Goal: Task Accomplishment & Management: Manage account settings

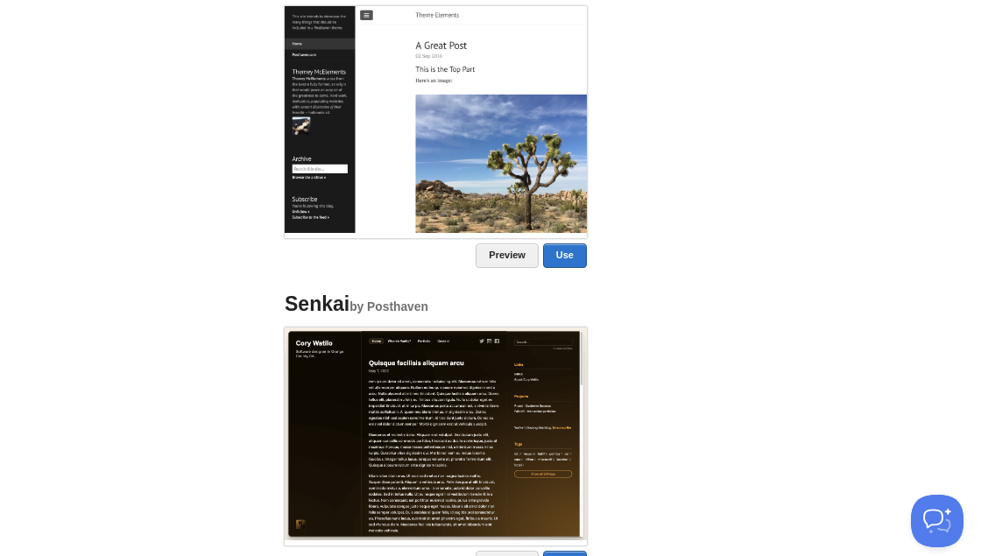
scroll to position [1962, 0]
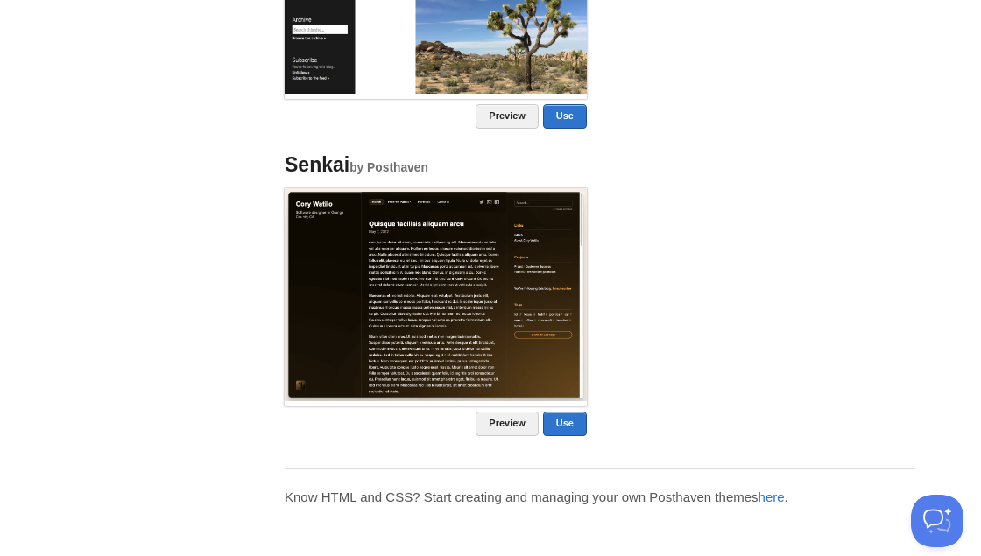
click at [314, 323] on img at bounding box center [436, 294] width 302 height 212
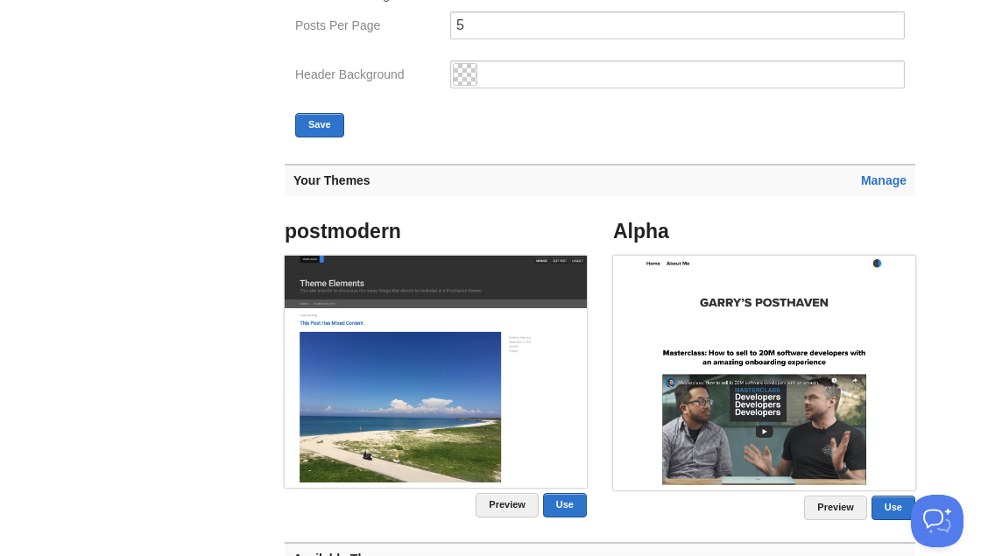
scroll to position [0, 0]
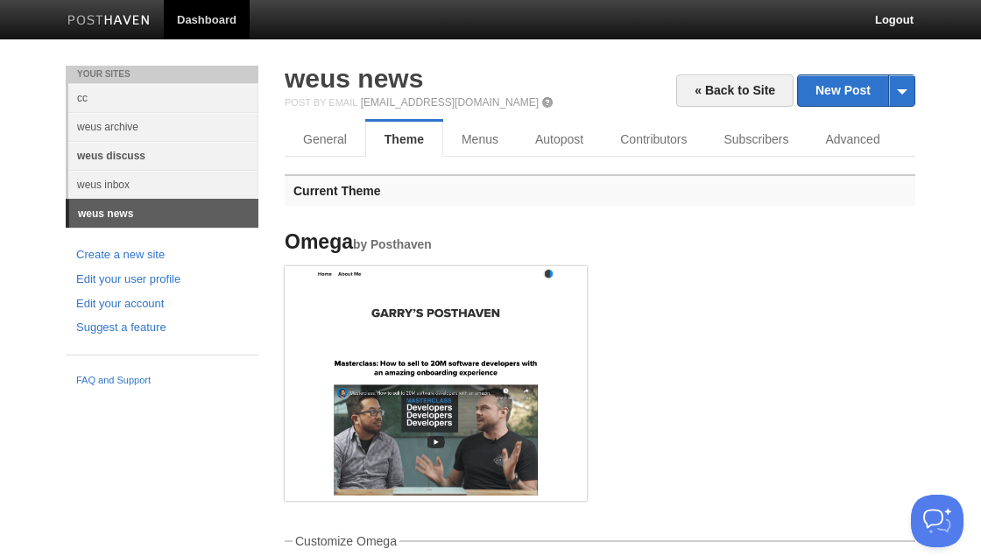
click at [162, 152] on link "weus discuss" at bounding box center [163, 155] width 190 height 29
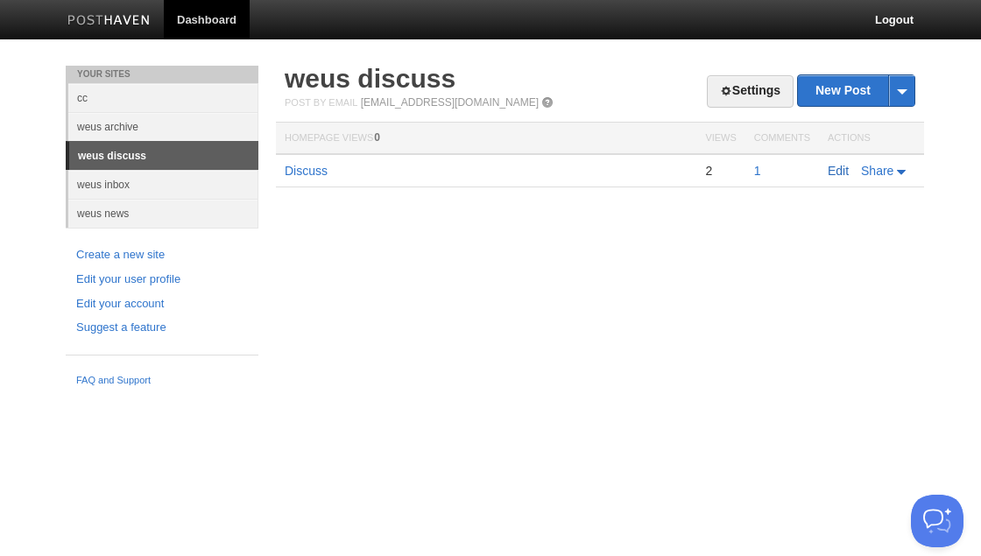
click at [838, 168] on link "Edit" at bounding box center [837, 171] width 21 height 14
click at [756, 87] on link "Settings" at bounding box center [749, 91] width 87 height 32
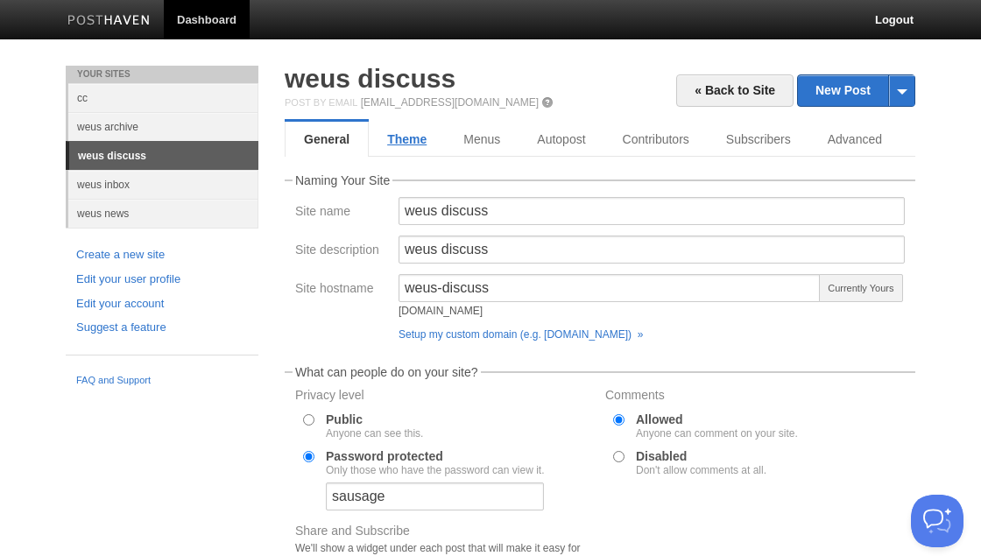
click at [404, 144] on link "Theme" at bounding box center [407, 139] width 76 height 35
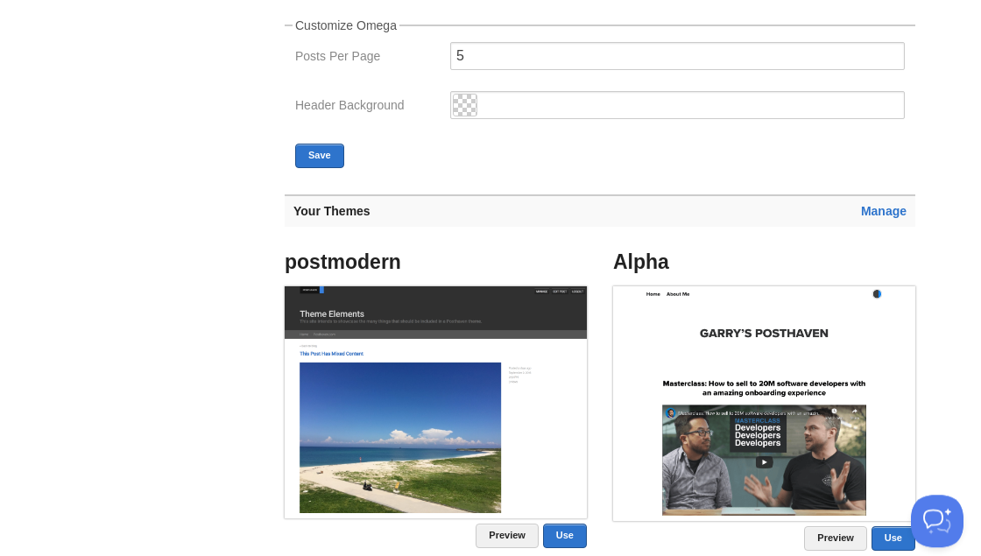
scroll to position [505, 0]
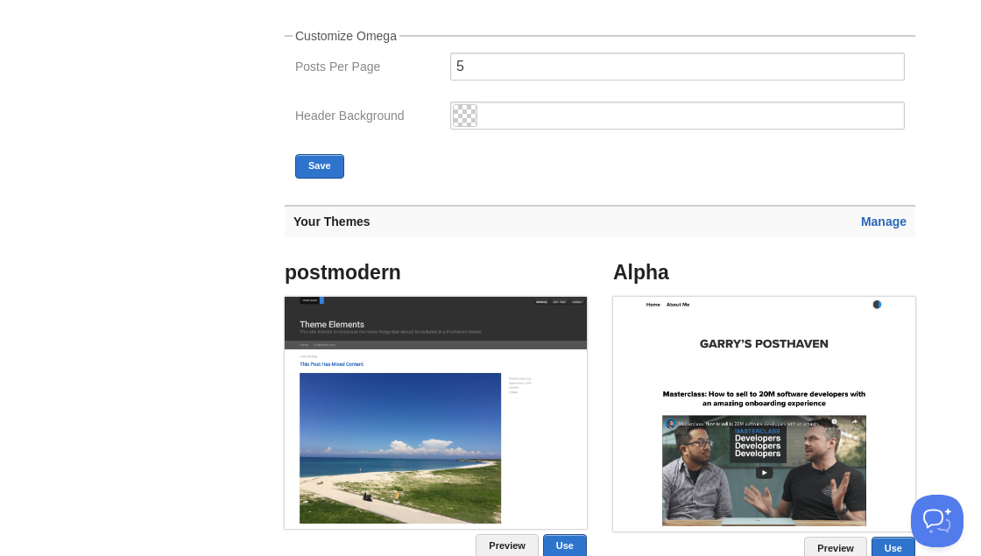
click at [873, 224] on link "Manage" at bounding box center [884, 221] width 46 height 14
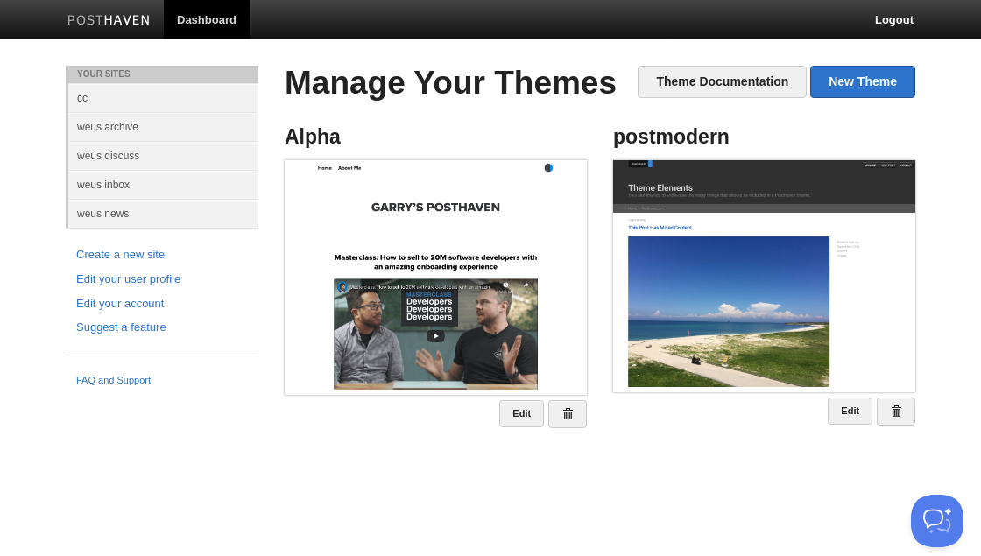
click at [371, 476] on html "Dashboard Logout Your Sites cc weus archive weus discuss weus inbox weus news C…" at bounding box center [490, 238] width 981 height 476
click at [856, 77] on link "New Theme" at bounding box center [862, 82] width 105 height 32
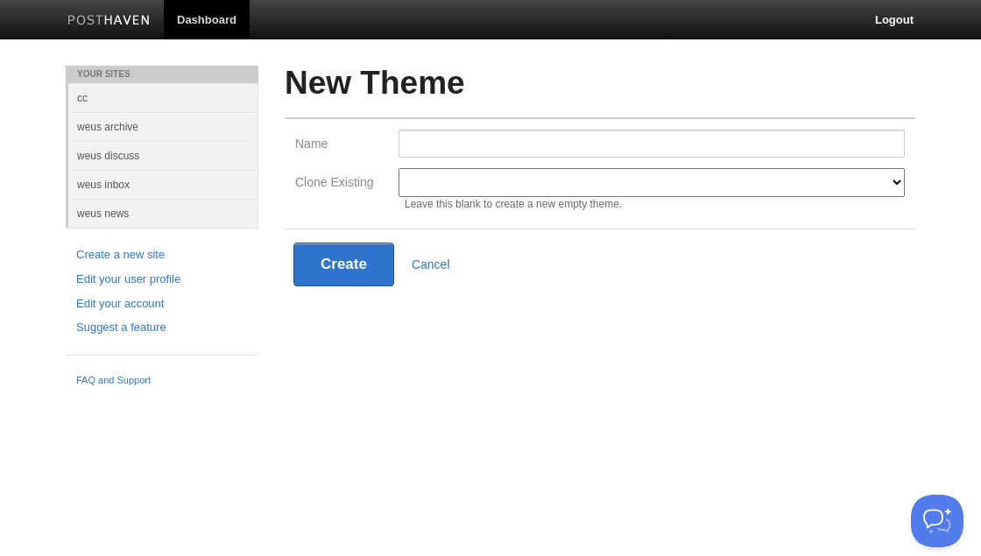
click at [511, 198] on div "Leave this blank to create a new empty theme." at bounding box center [651, 204] width 506 height 14
click at [398, 168] on select "Alpha postmodern Modern Classic Ilun Omega Lanyon [PERSON_NAME] Senkai Lagier" at bounding box center [651, 182] width 506 height 29
select select "1304"
click option "Senkai" at bounding box center [0, 0] width 0 height 0
click at [432, 139] on input "Name" at bounding box center [651, 144] width 506 height 28
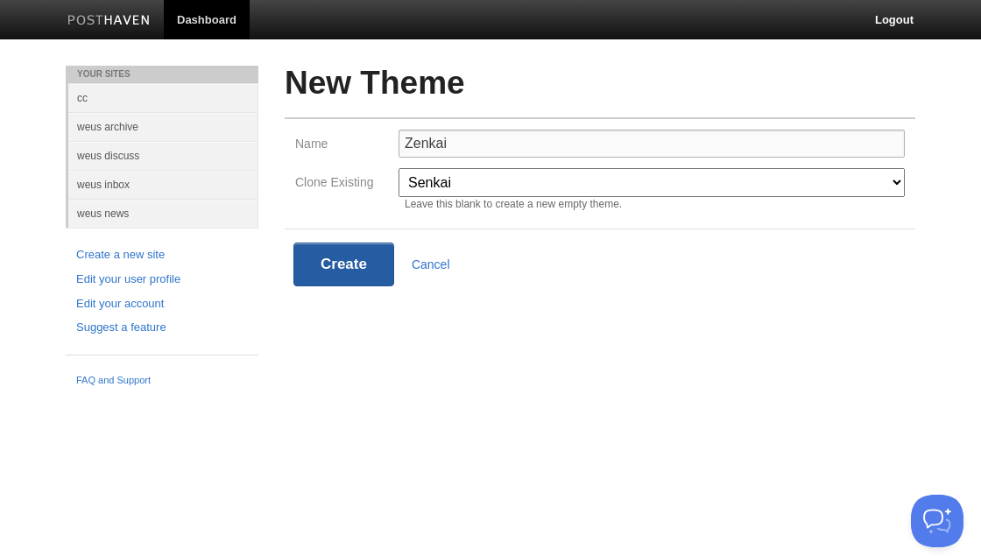
type input "Zenkai"
click at [364, 259] on button "Create" at bounding box center [343, 265] width 101 height 44
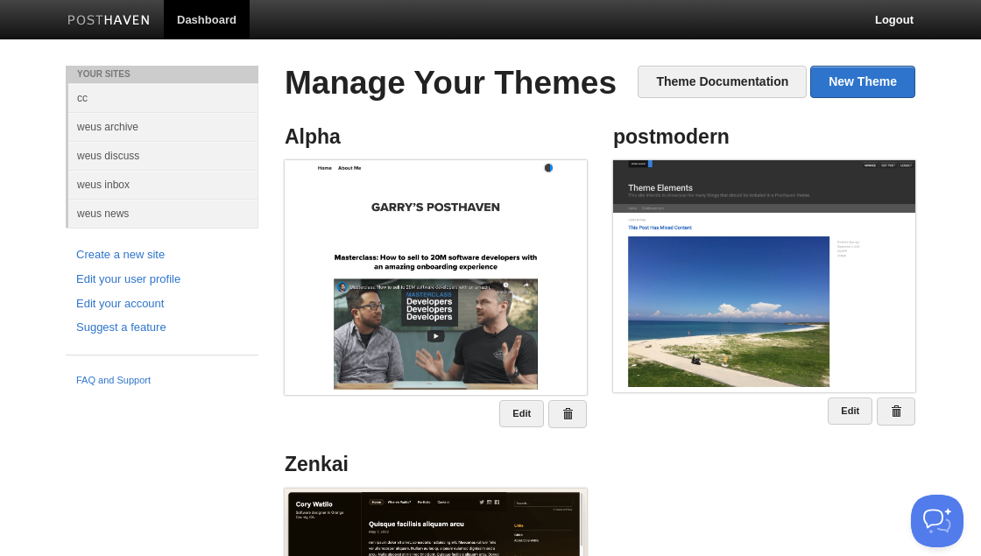
scroll to position [233, 0]
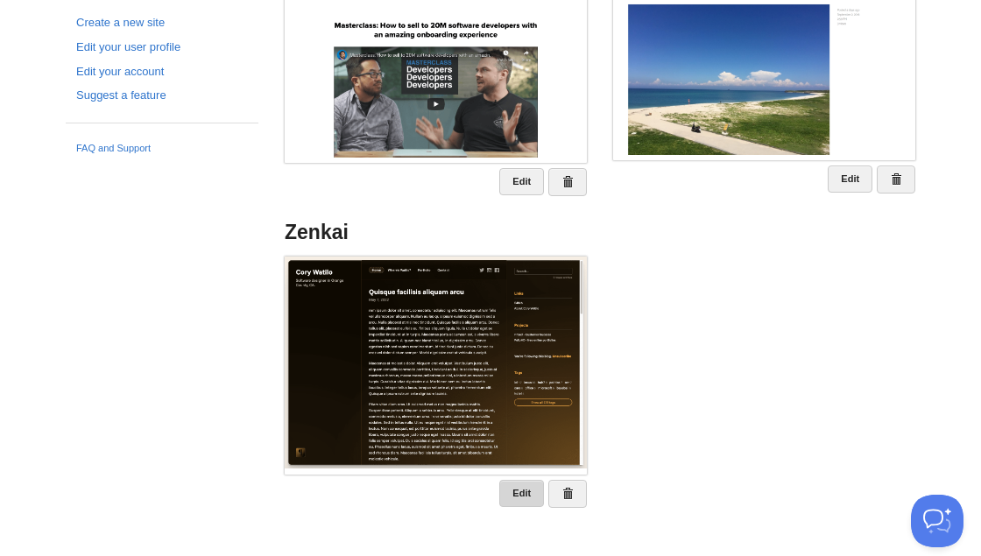
click at [518, 500] on link "Edit" at bounding box center [521, 493] width 45 height 27
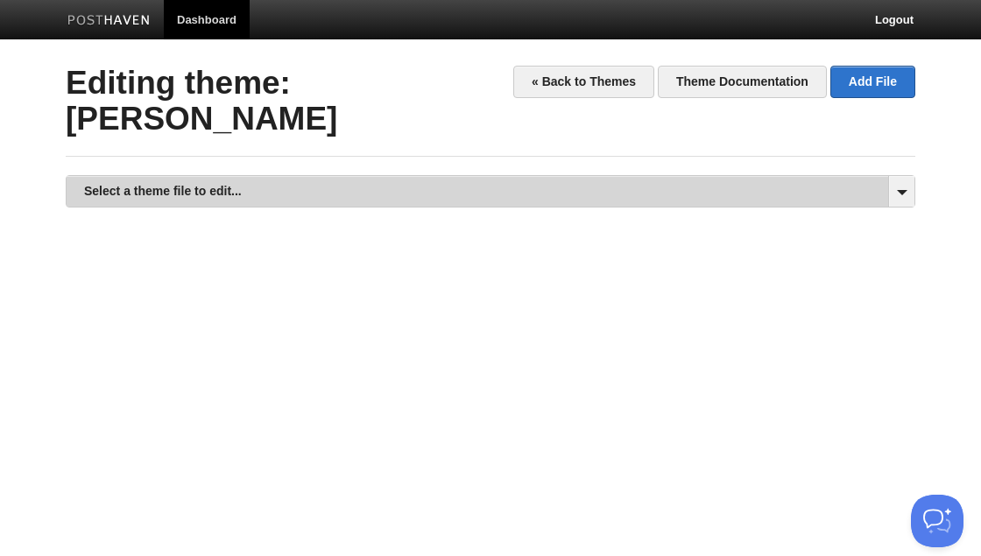
click at [203, 176] on link "Select a theme file to edit..." at bounding box center [490, 191] width 847 height 31
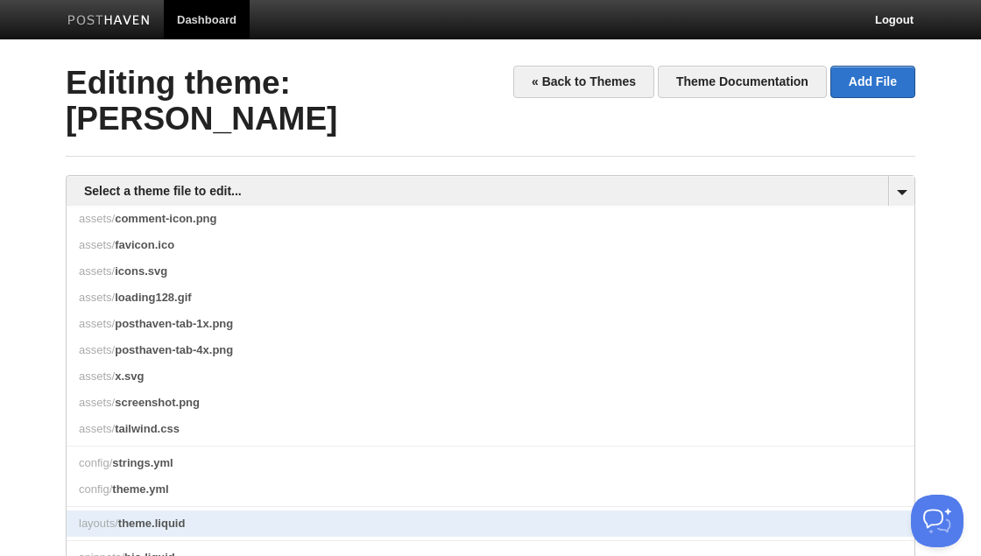
click at [196, 510] on link "layouts/ theme.liquid" at bounding box center [490, 523] width 847 height 26
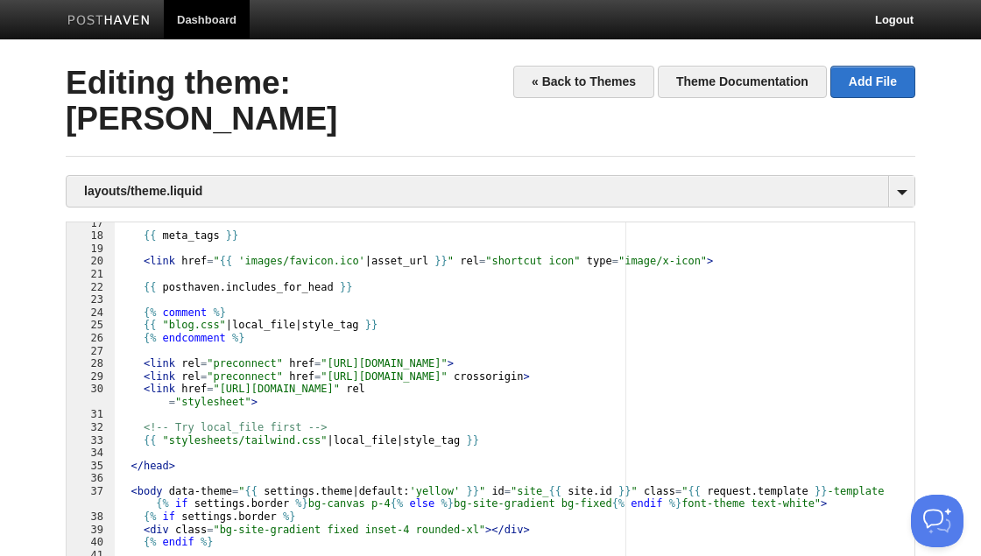
scroll to position [315, 0]
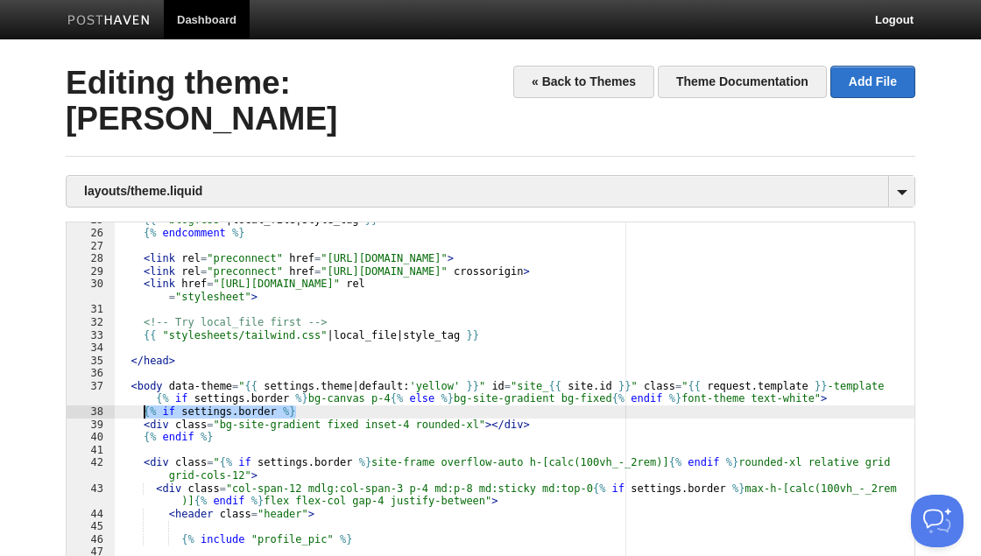
drag, startPoint x: 298, startPoint y: 375, endPoint x: 144, endPoint y: 372, distance: 153.2
click at [144, 372] on div "{{ "blog.css" | local_file | style_tag }} {% endcomment %} < link rel = "precon…" at bounding box center [515, 449] width 800 height 471
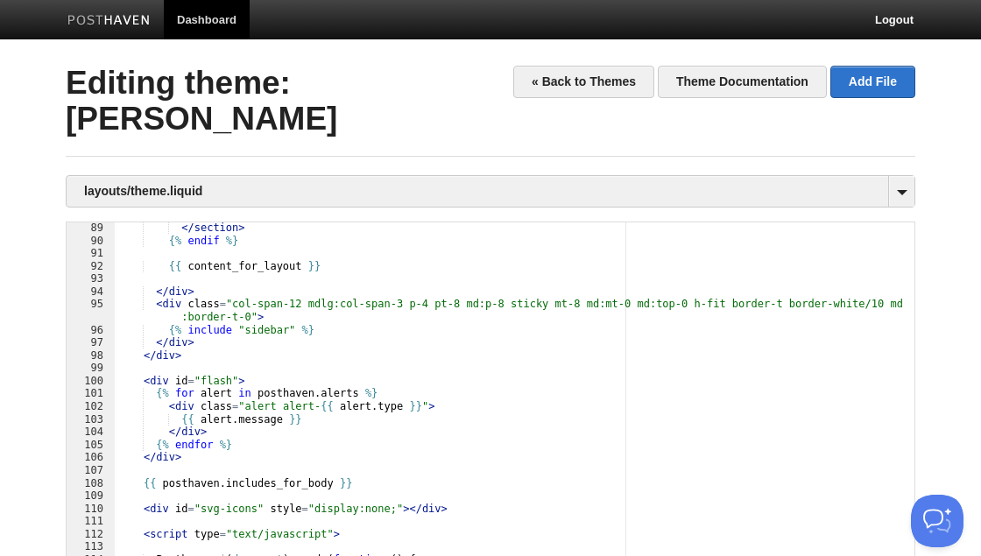
scroll to position [189, 0]
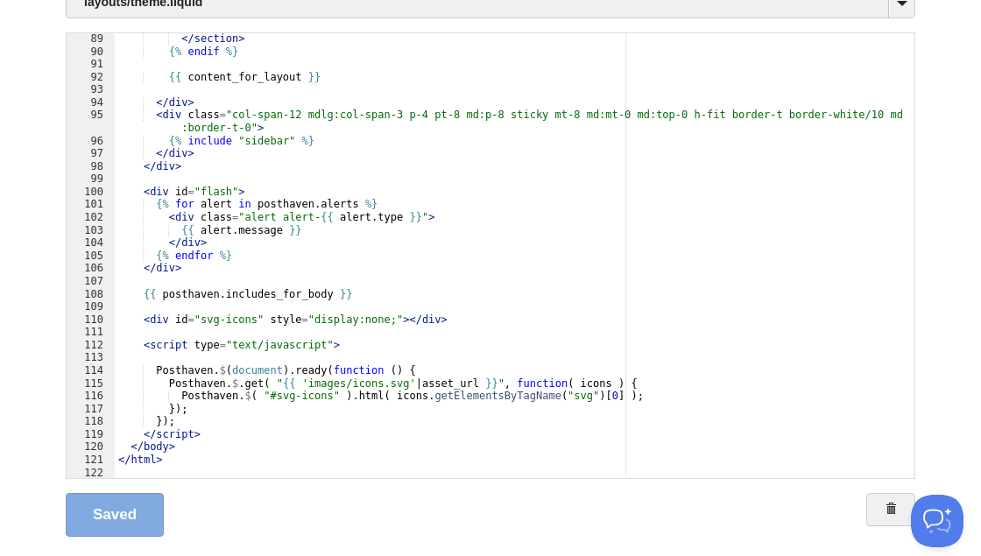
click at [99, 493] on link "Saved" at bounding box center [115, 515] width 98 height 44
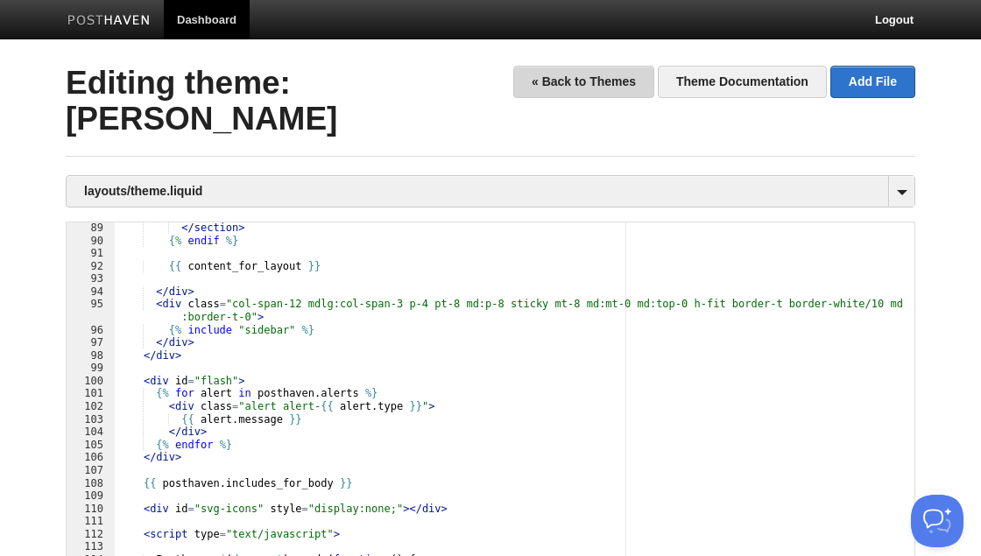
click at [580, 87] on link "« Back to Themes" at bounding box center [583, 82] width 141 height 32
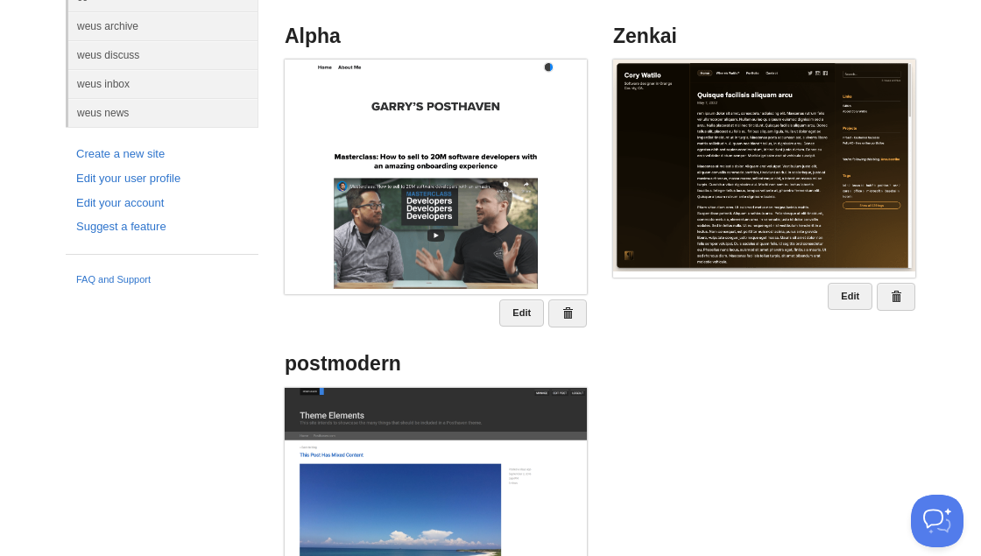
click at [713, 151] on img at bounding box center [764, 166] width 302 height 212
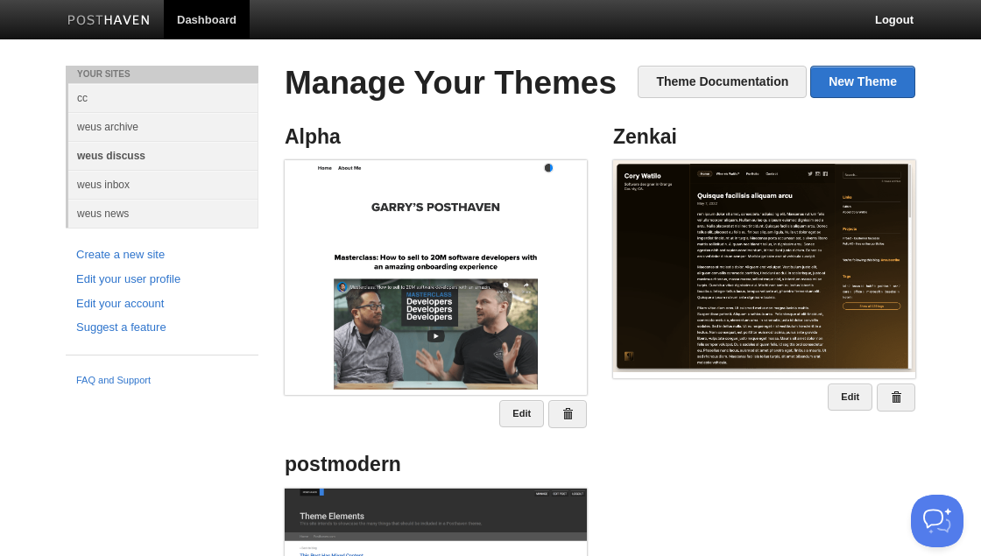
click at [102, 151] on link "weus discuss" at bounding box center [163, 155] width 190 height 29
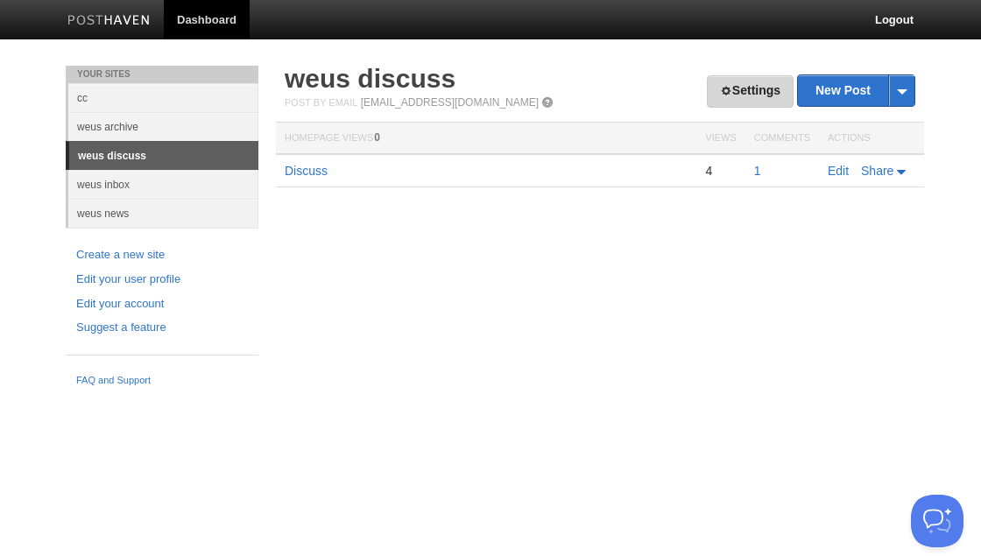
click at [759, 90] on link "Settings" at bounding box center [749, 91] width 87 height 32
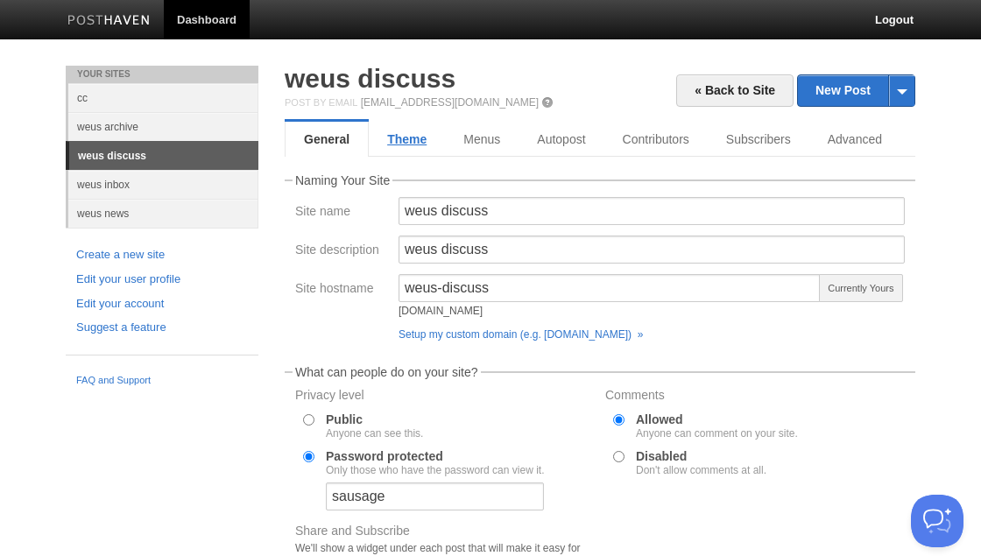
click at [403, 134] on link "Theme" at bounding box center [407, 139] width 76 height 35
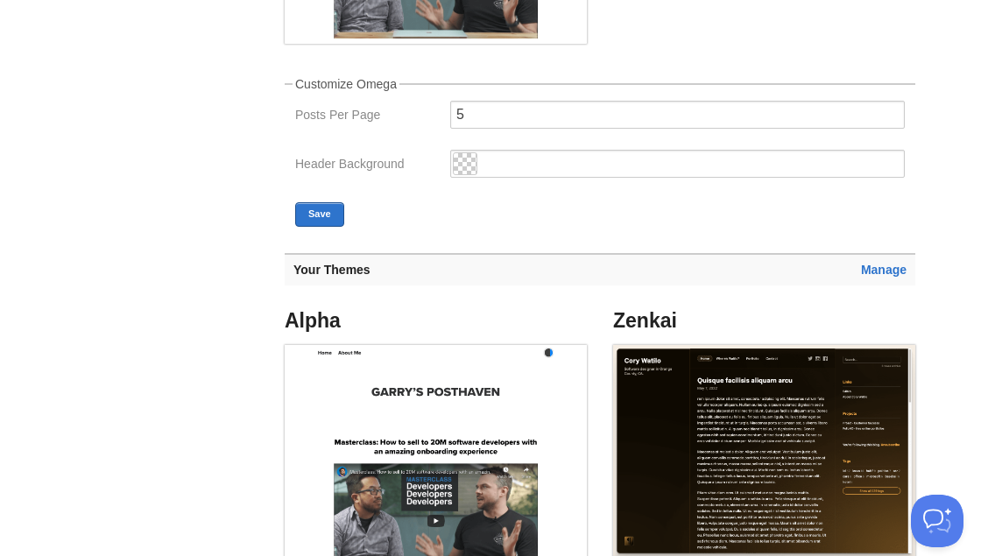
scroll to position [607, 0]
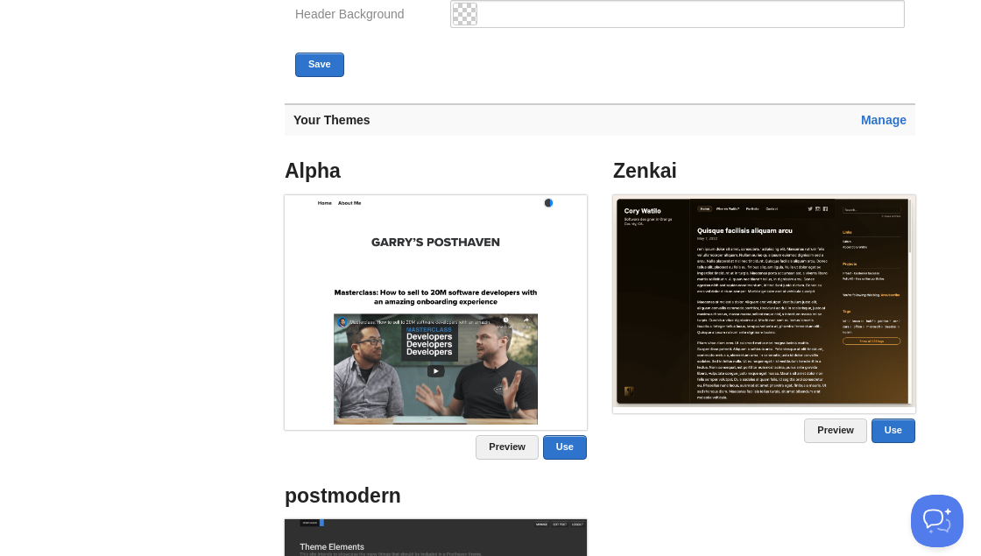
click at [796, 333] on img at bounding box center [764, 301] width 302 height 212
click at [892, 428] on link "Use" at bounding box center [893, 430] width 44 height 25
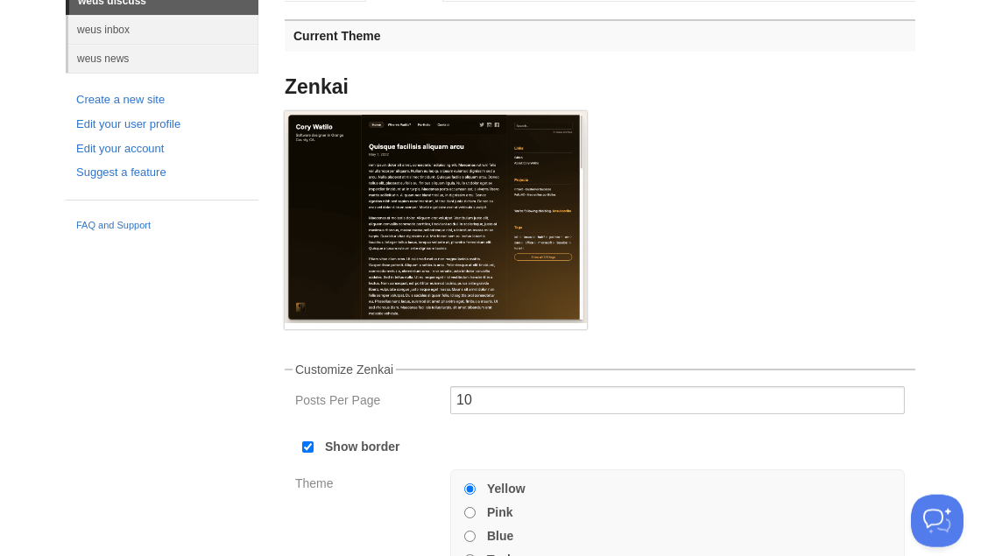
scroll to position [0, 0]
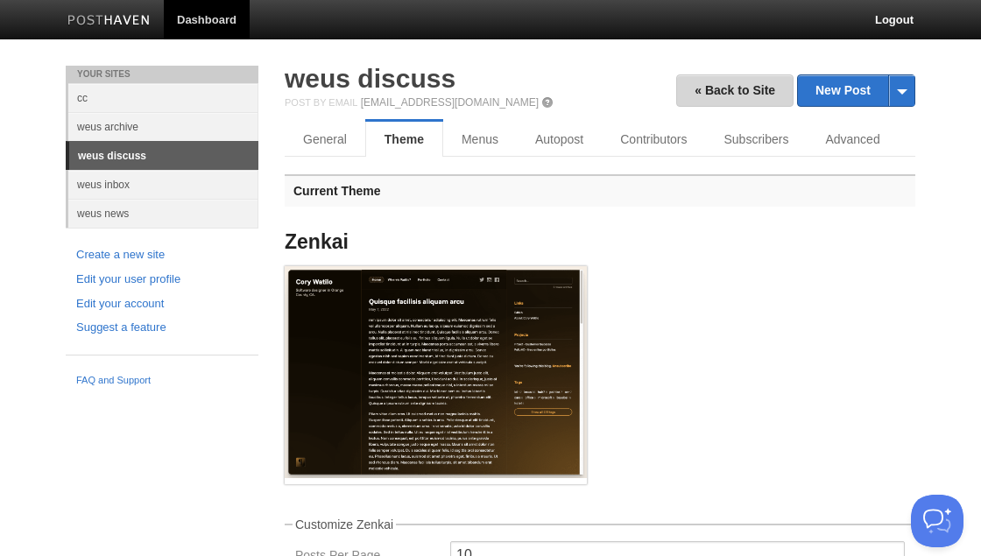
click at [742, 89] on link "« Back to Site" at bounding box center [734, 90] width 117 height 32
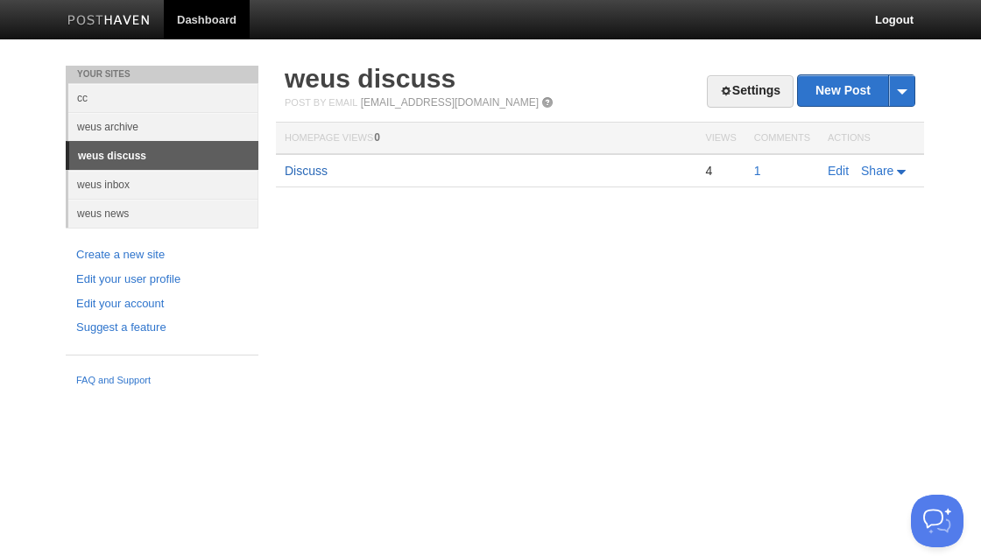
click at [307, 171] on link "Discuss" at bounding box center [306, 171] width 43 height 14
click at [742, 87] on link "Settings" at bounding box center [749, 91] width 87 height 32
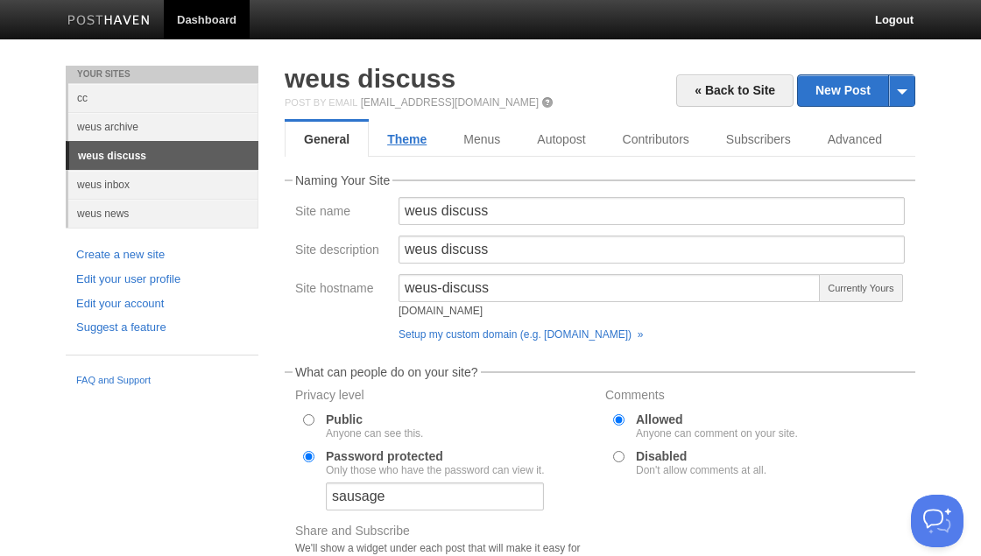
click at [411, 140] on link "Theme" at bounding box center [407, 139] width 76 height 35
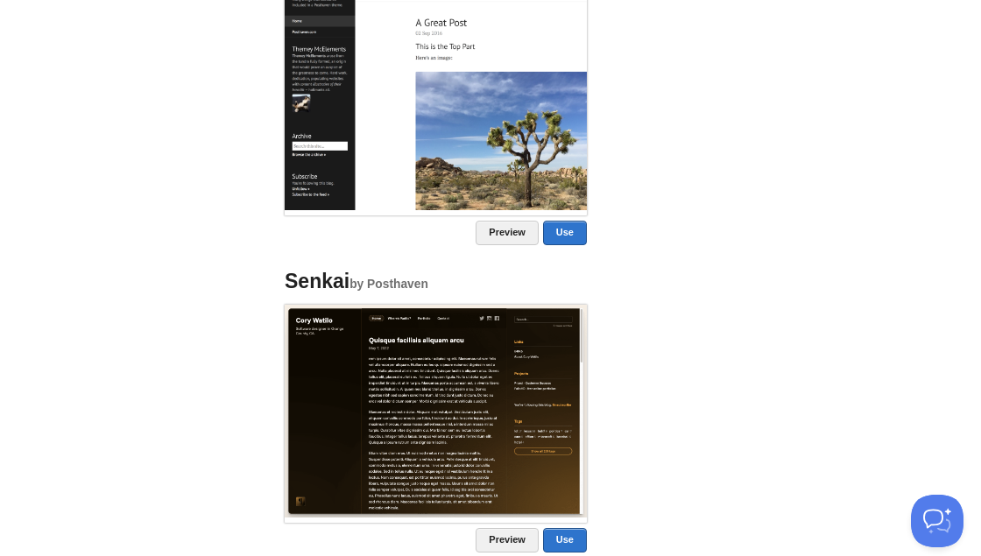
scroll to position [2449, 0]
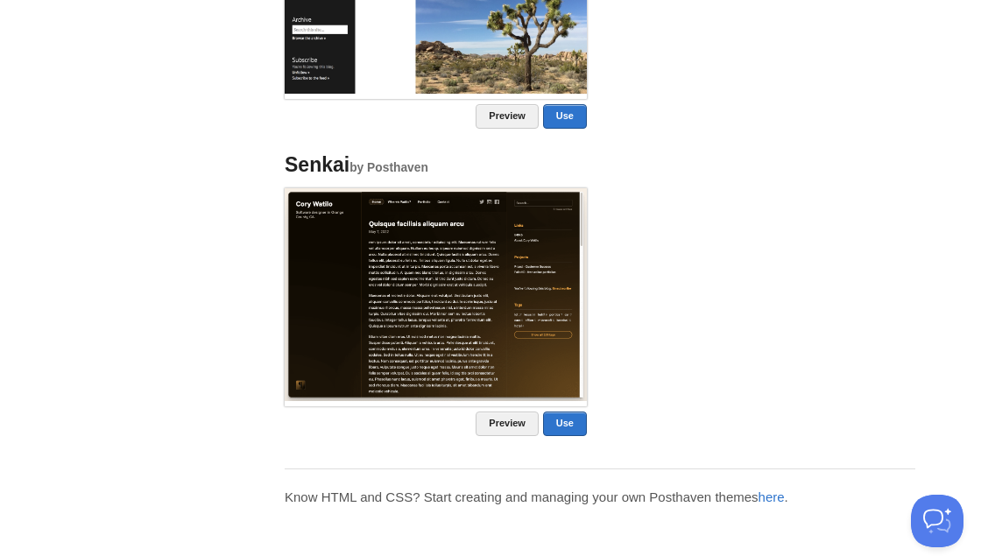
click at [385, 350] on img at bounding box center [436, 294] width 302 height 212
click at [571, 425] on link "Use" at bounding box center [565, 423] width 44 height 25
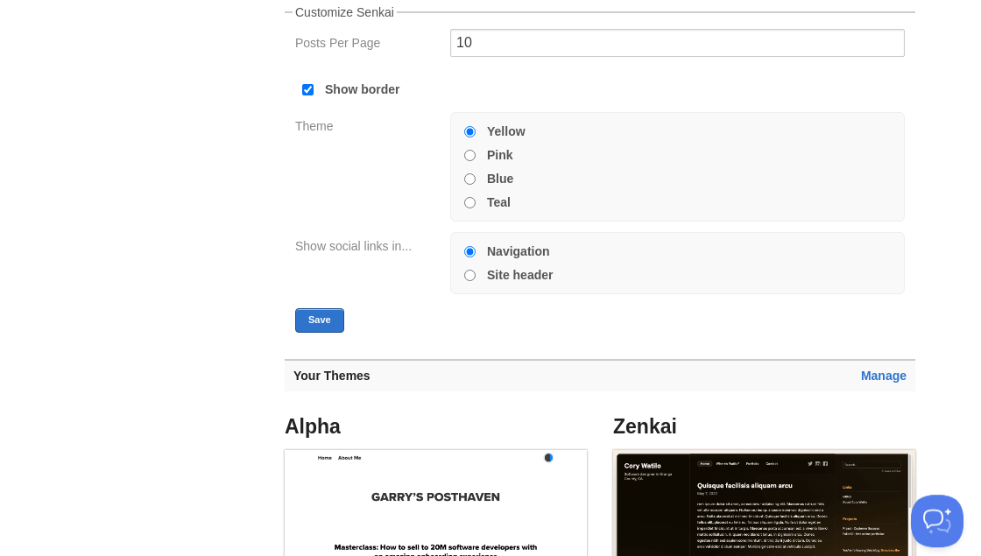
scroll to position [578, 0]
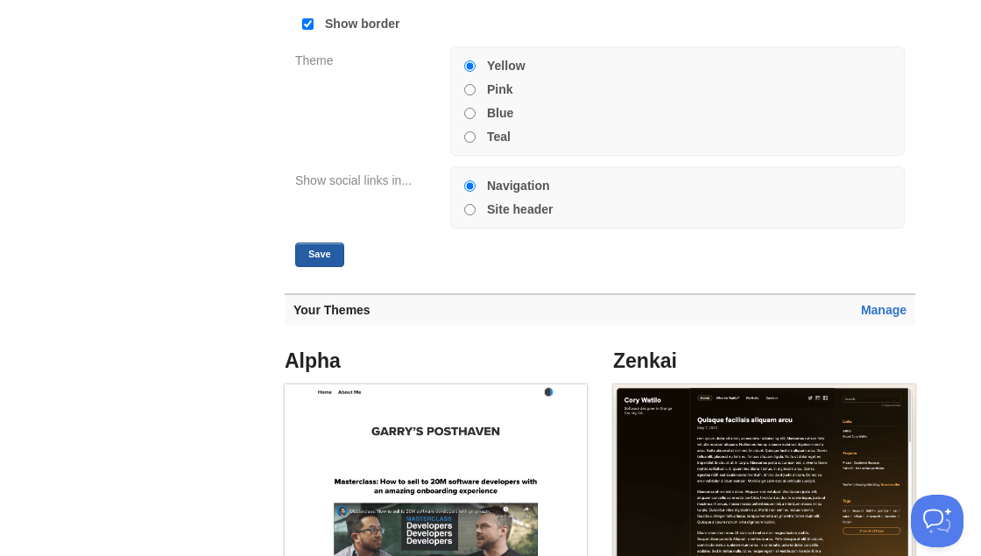
click at [325, 264] on button "Save" at bounding box center [319, 255] width 49 height 25
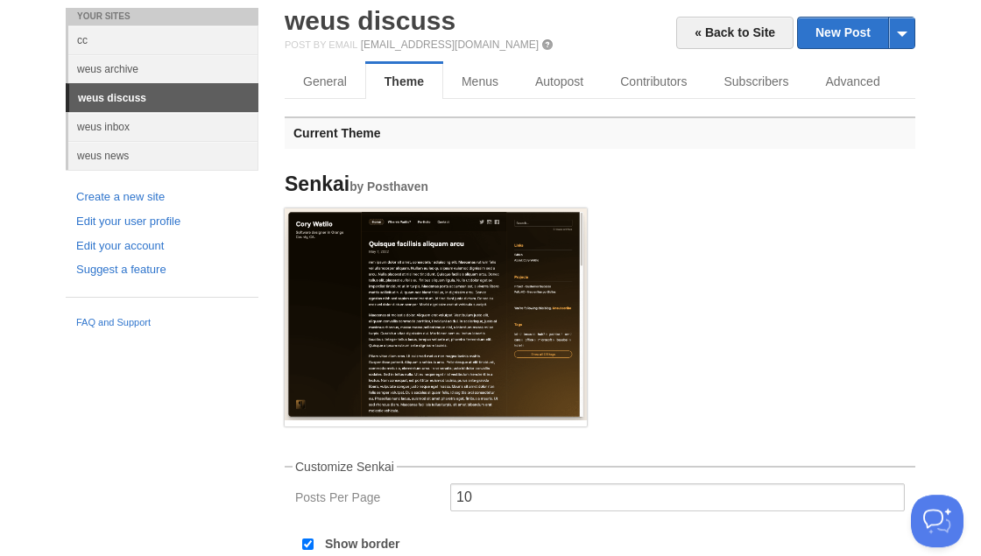
scroll to position [0, 0]
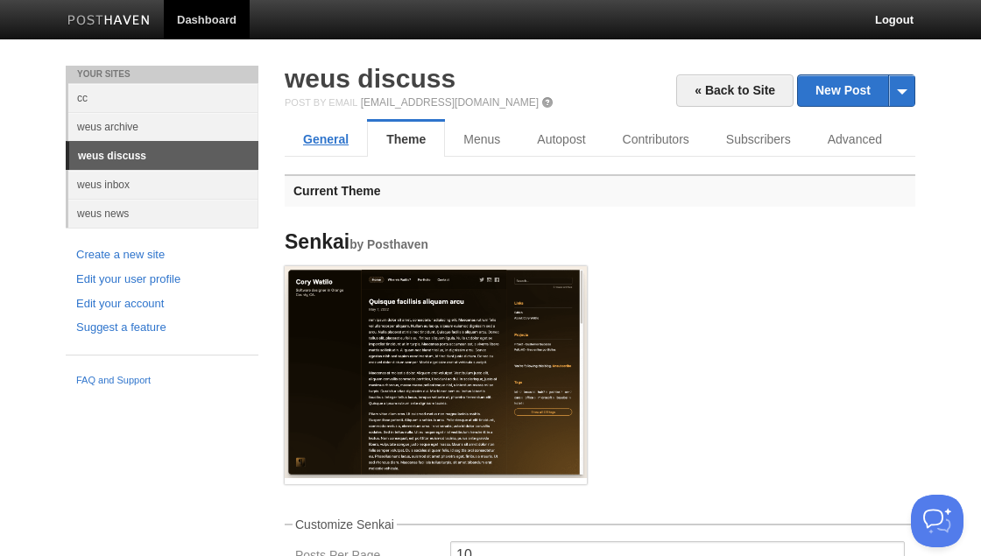
click at [321, 138] on link "General" at bounding box center [326, 139] width 82 height 35
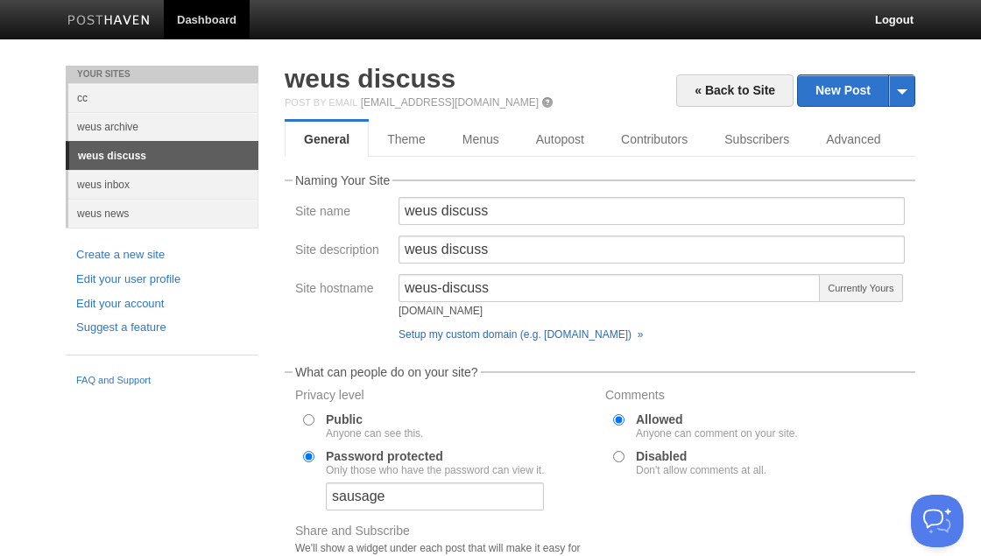
click at [459, 335] on link "Setup my custom domain (e.g. blog.yourdomain.com) »" at bounding box center [520, 334] width 244 height 12
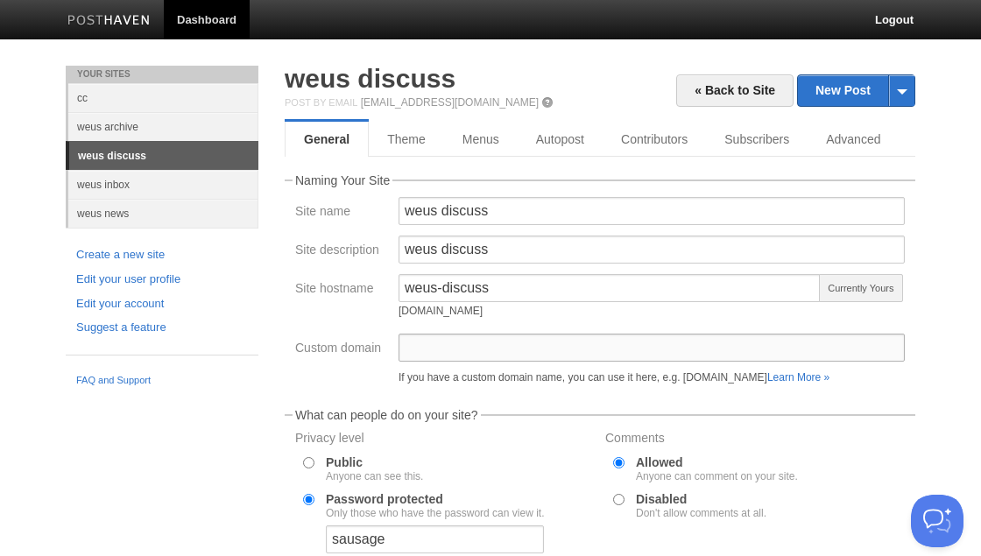
click at [455, 343] on input "Custom domain" at bounding box center [651, 348] width 506 height 28
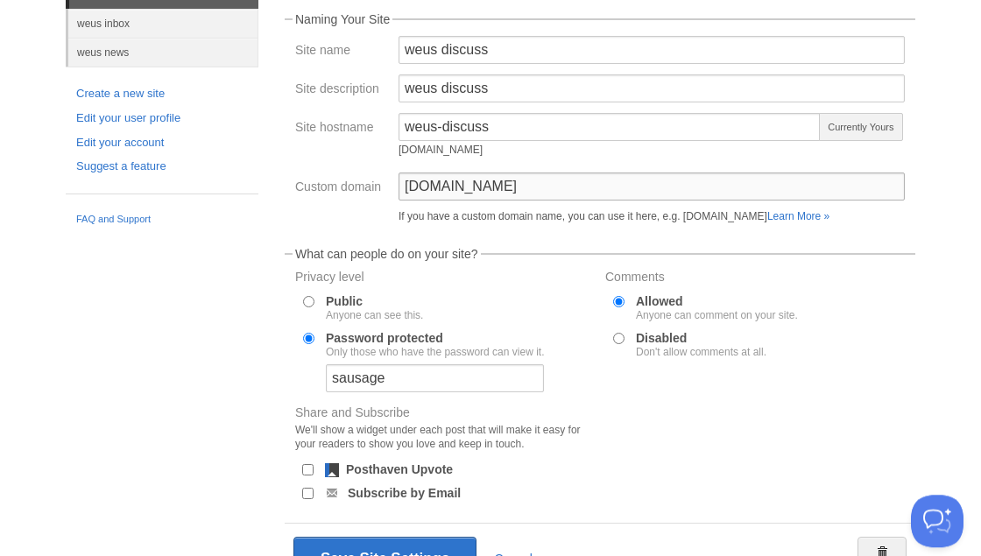
scroll to position [251, 0]
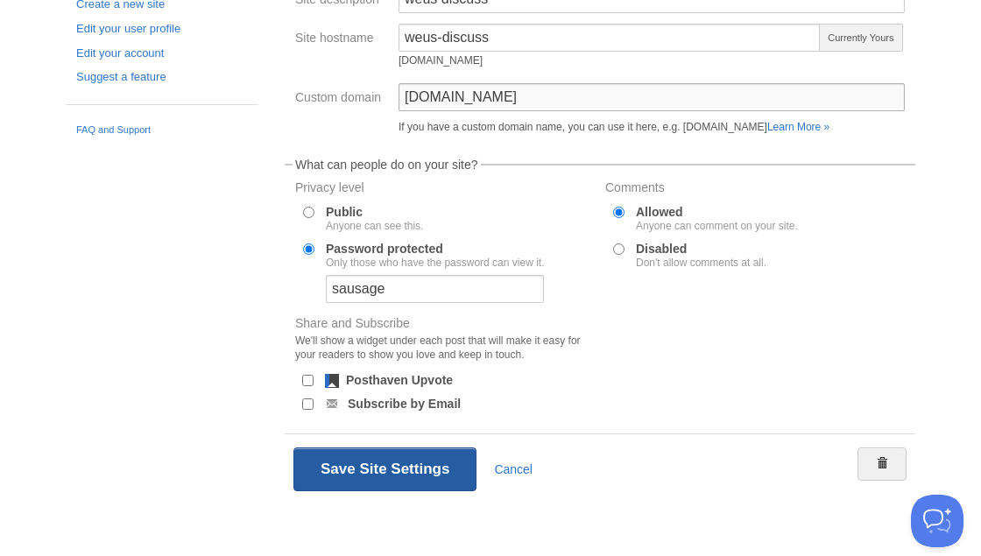
type input "discuss.weus.cc"
click at [384, 471] on button "Save Site Settings" at bounding box center [384, 469] width 183 height 44
click at [392, 463] on button "Save Site Settings" at bounding box center [384, 469] width 183 height 44
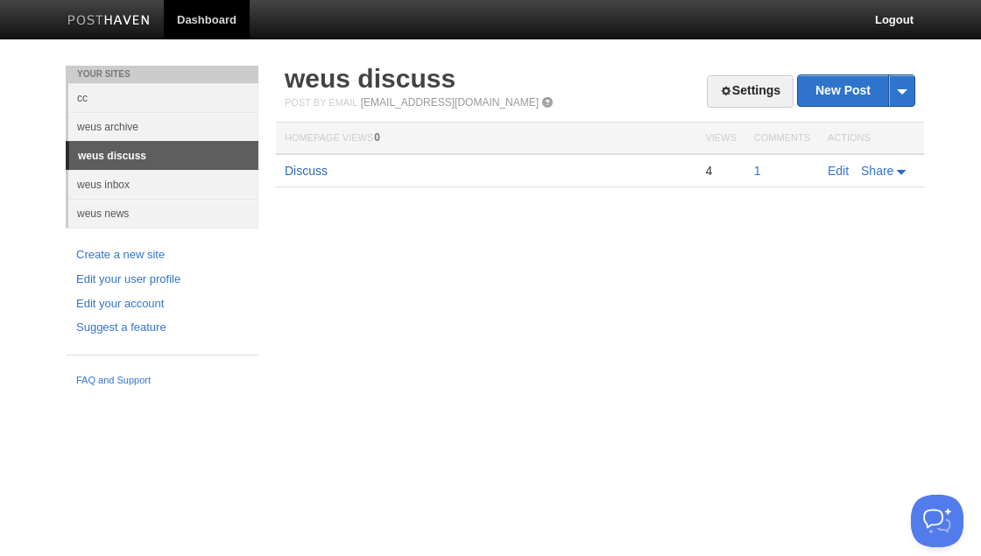
click at [311, 167] on link "Discuss" at bounding box center [306, 171] width 43 height 14
